Goal: Task Accomplishment & Management: Manage account settings

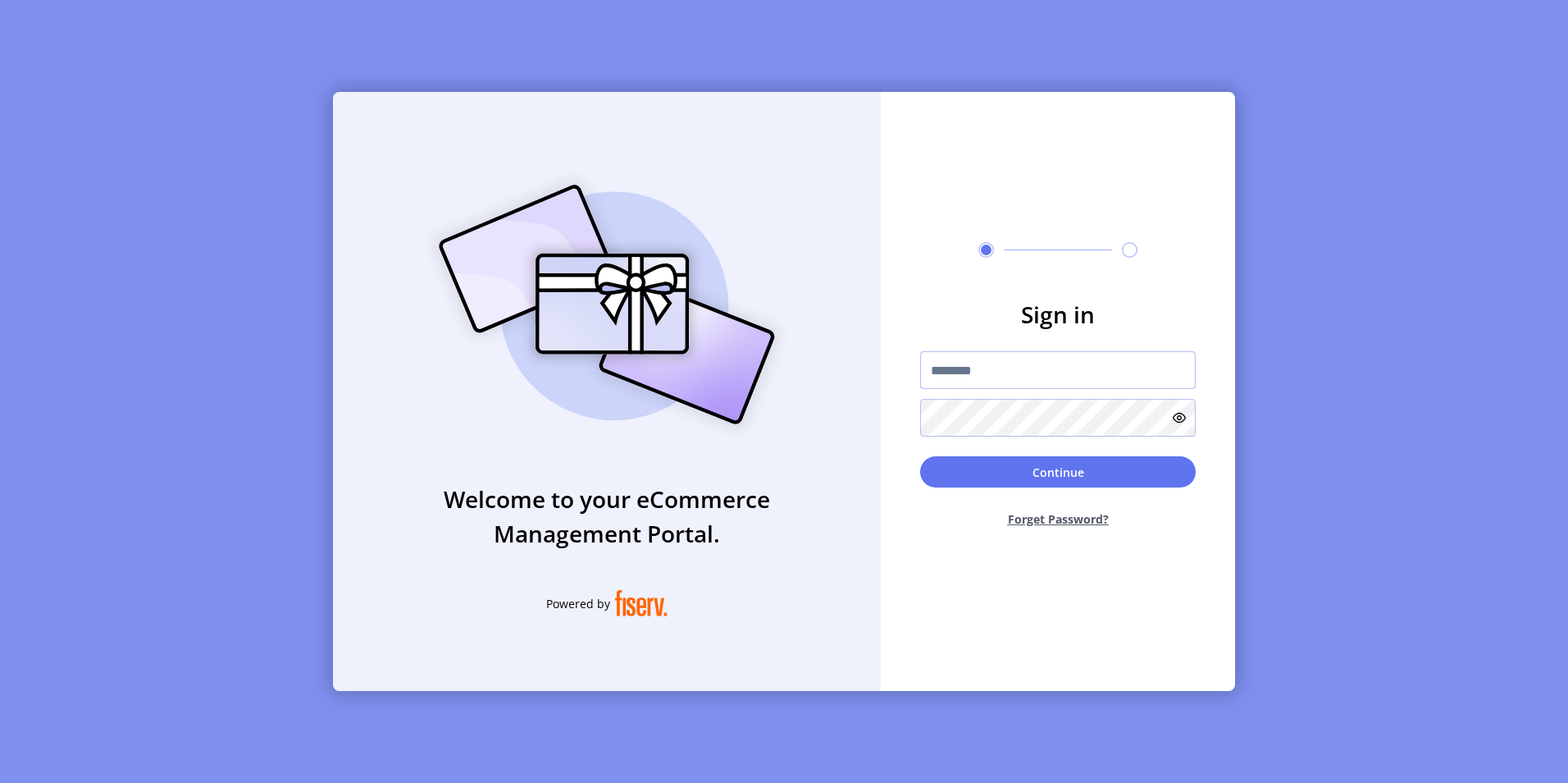
click at [1025, 352] on input "text" at bounding box center [1058, 369] width 276 height 37
click at [1013, 355] on input "text" at bounding box center [1058, 369] width 276 height 37
click at [745, 305] on img at bounding box center [607, 304] width 386 height 276
click at [1083, 521] on button "Forget Password?" at bounding box center [1058, 518] width 276 height 43
click at [1050, 520] on button "Forget Password?" at bounding box center [1058, 518] width 276 height 43
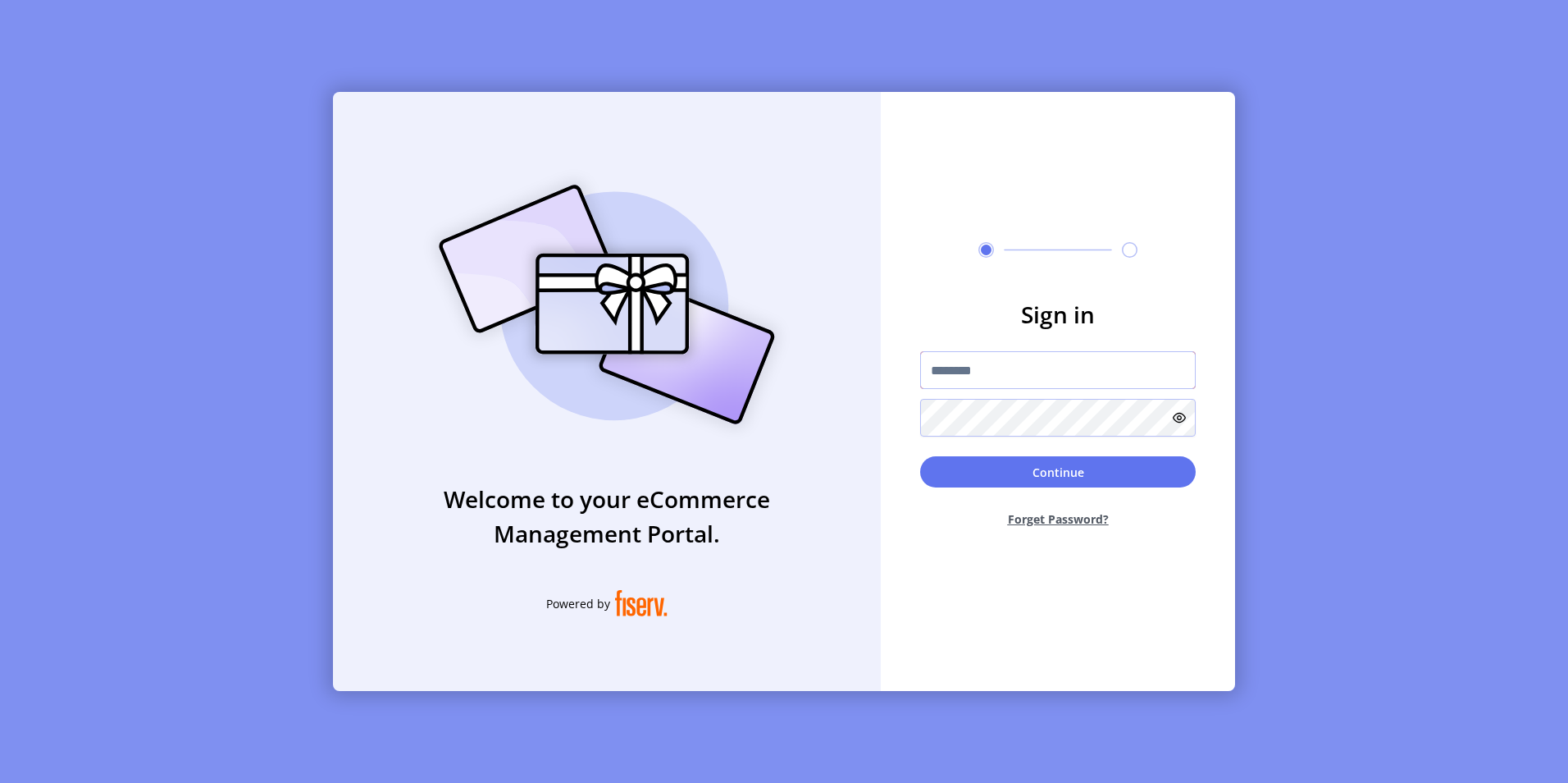
click at [1037, 385] on input "text" at bounding box center [1058, 369] width 276 height 37
type input "**********"
click at [1045, 515] on button "Forget Password?" at bounding box center [1058, 518] width 276 height 43
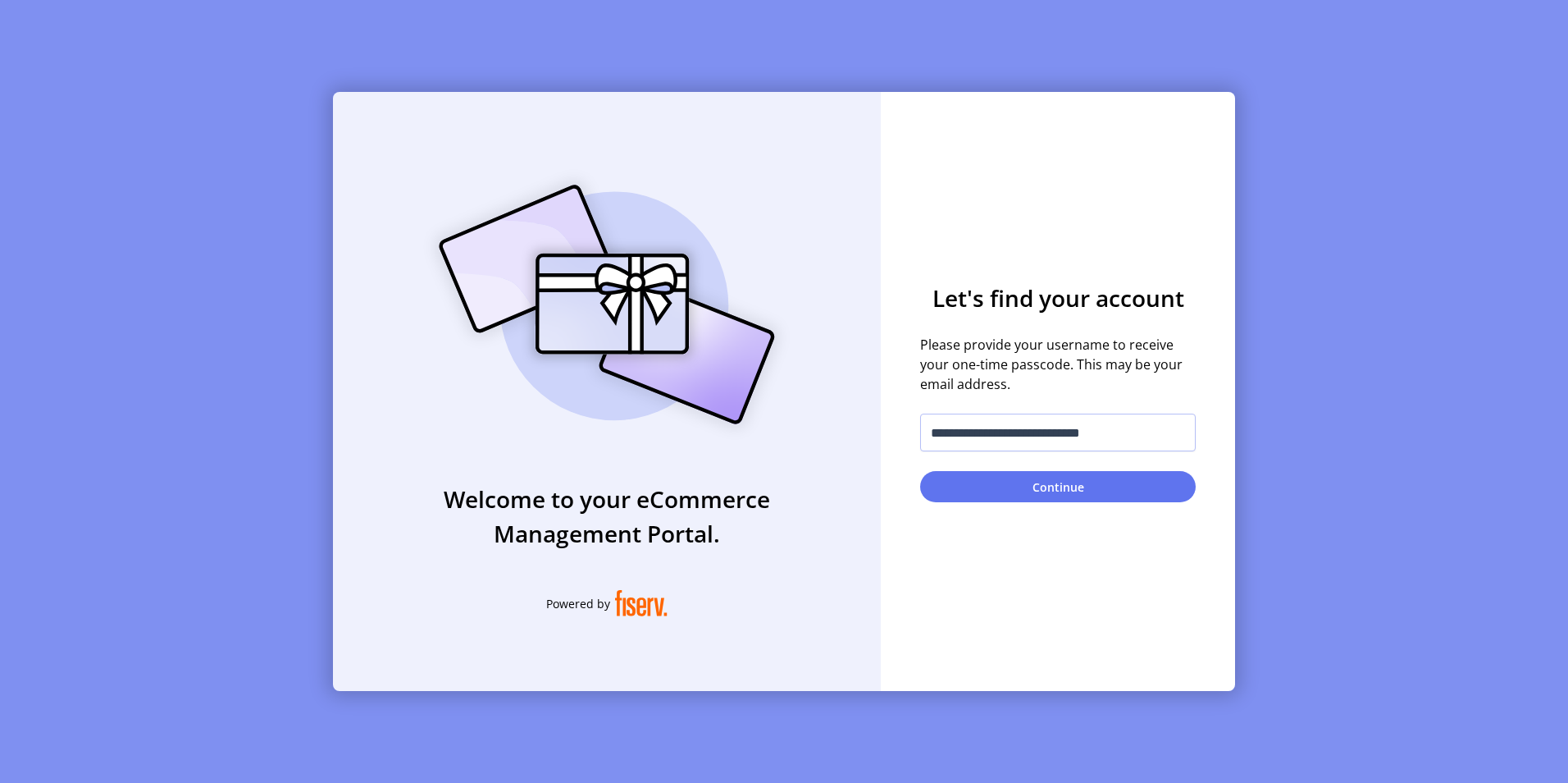
click at [1059, 481] on button "Continue" at bounding box center [1058, 486] width 276 height 32
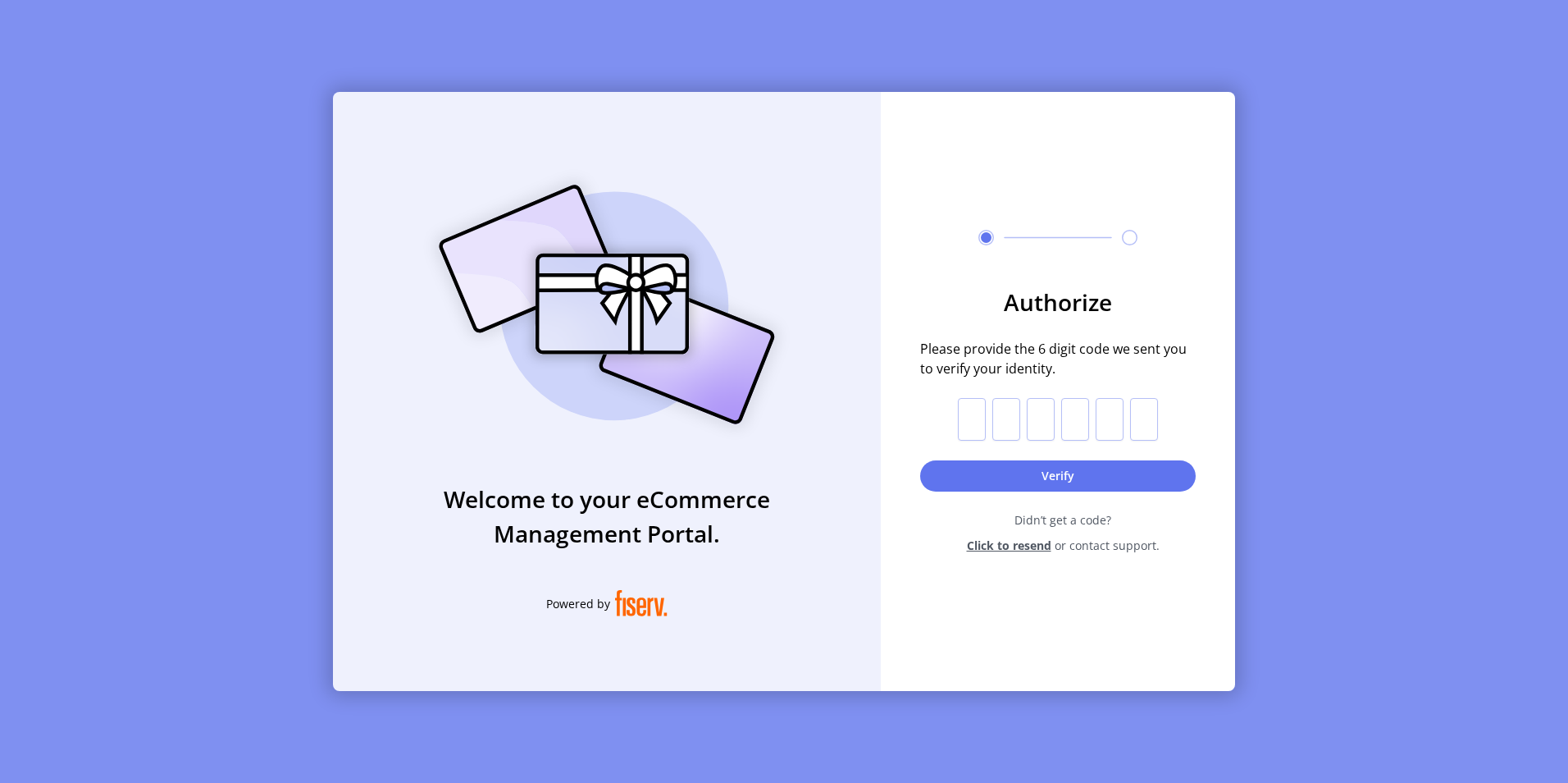
click at [981, 546] on span "Click to resend" at bounding box center [1009, 546] width 84 height 17
